Goal: Obtain resource: Download file/media

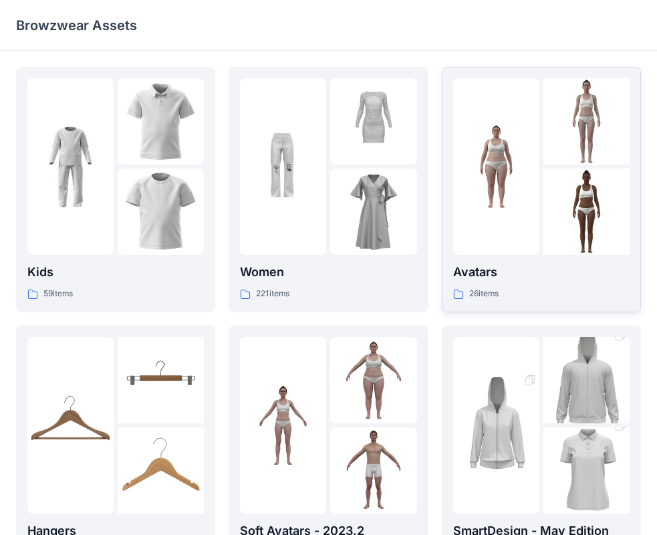
click at [524, 291] on div "26 items" at bounding box center [541, 294] width 176 height 14
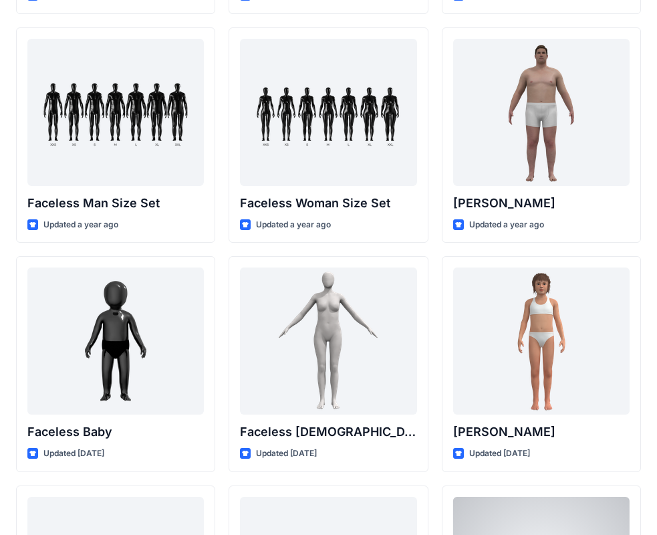
scroll to position [660, 0]
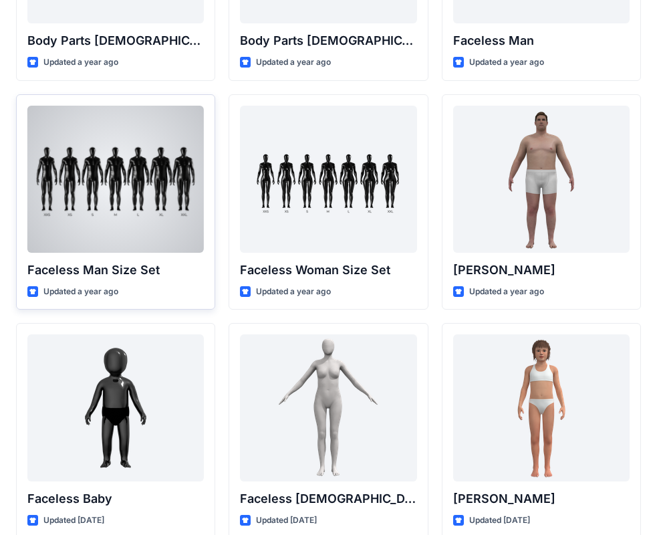
click at [123, 189] on div at bounding box center [115, 179] width 176 height 147
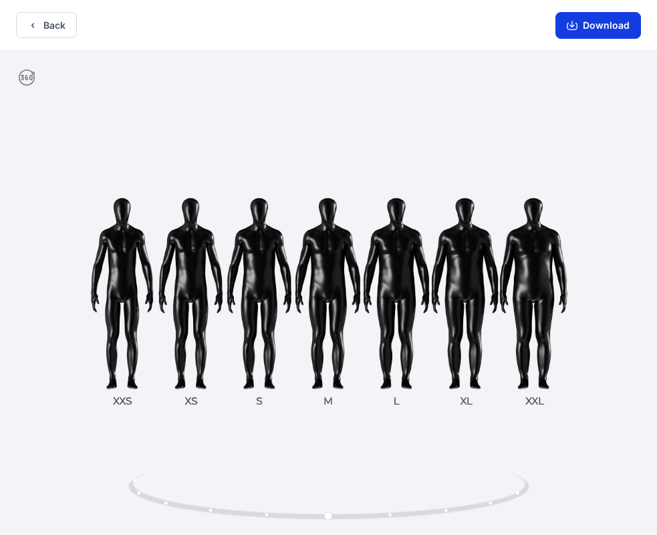
click at [602, 26] on button "Download" at bounding box center [599, 25] width 86 height 27
click at [328, 502] on icon at bounding box center [329, 501] width 8 height 8
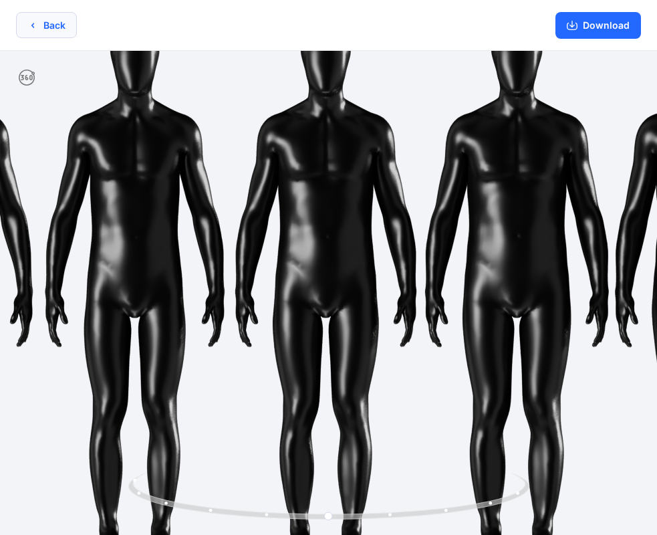
click at [55, 35] on button "Back" at bounding box center [46, 25] width 61 height 26
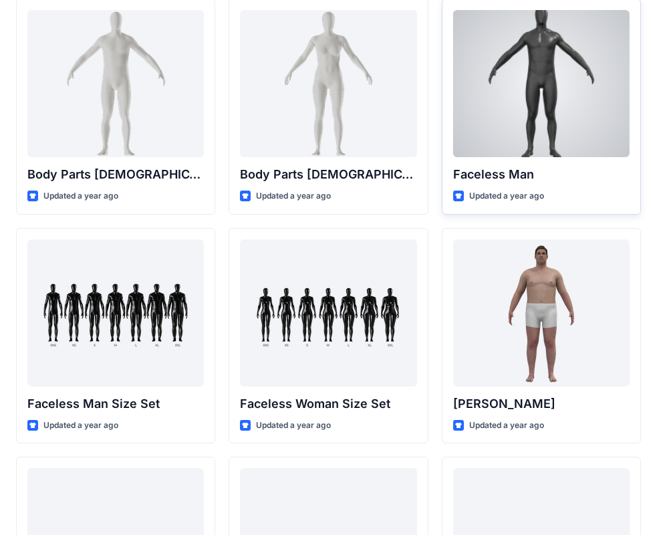
scroll to position [459, 0]
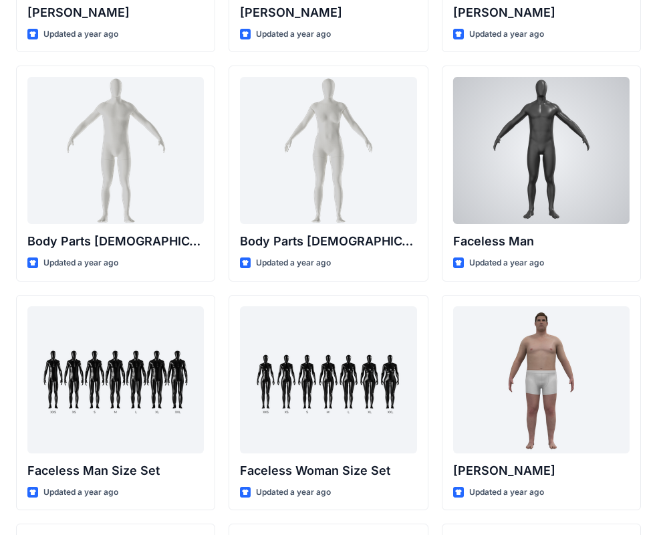
click at [576, 148] on div at bounding box center [541, 150] width 176 height 147
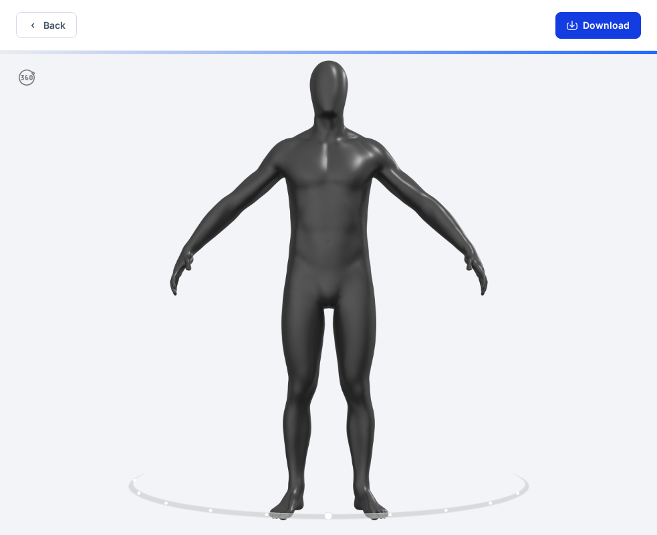
click at [600, 27] on button "Download" at bounding box center [599, 25] width 86 height 27
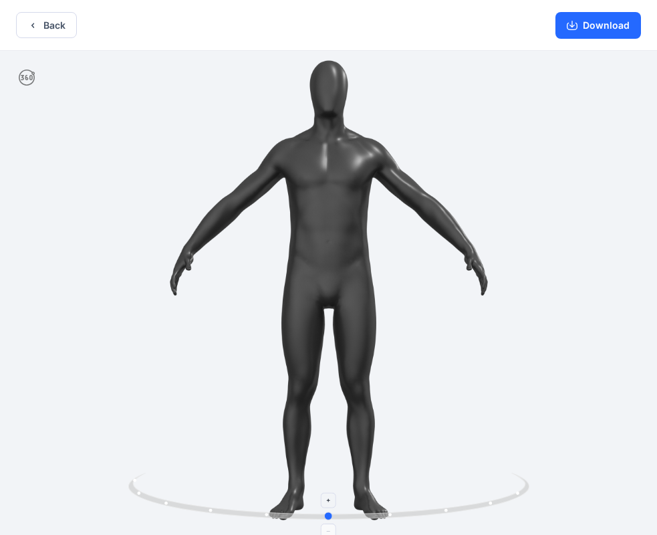
click at [402, 480] on icon at bounding box center [330, 498] width 404 height 50
click at [324, 497] on div at bounding box center [328, 500] width 15 height 15
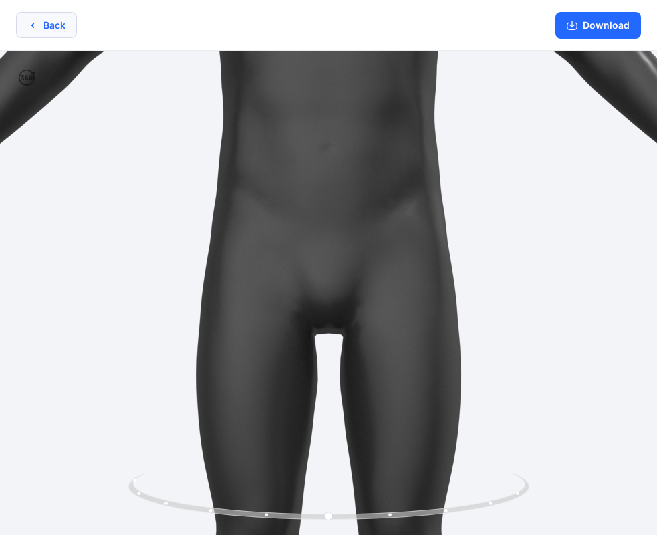
click at [53, 30] on button "Back" at bounding box center [46, 25] width 61 height 26
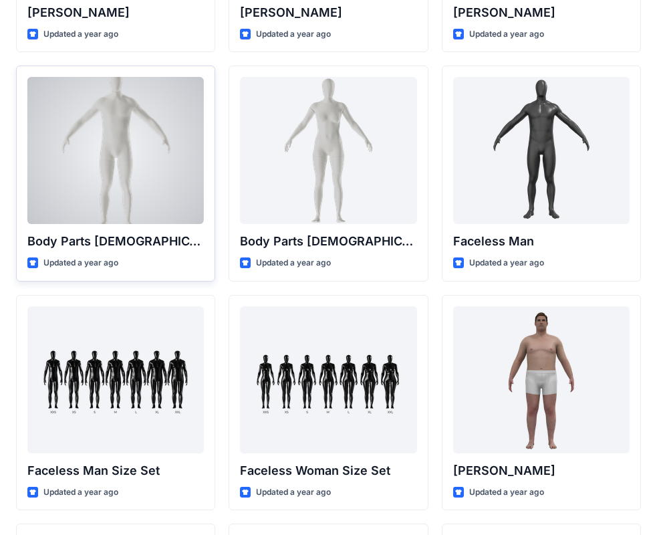
click at [140, 146] on div at bounding box center [115, 150] width 176 height 147
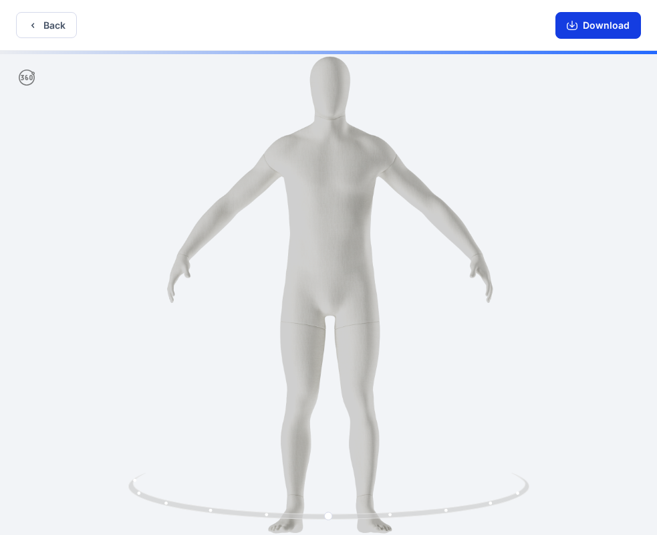
click at [584, 27] on button "Download" at bounding box center [599, 25] width 86 height 27
